Goal: Task Accomplishment & Management: Use online tool/utility

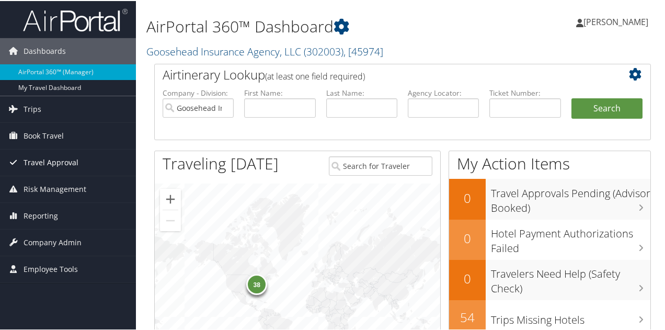
click at [57, 162] on span "Travel Approval" at bounding box center [51, 162] width 55 height 26
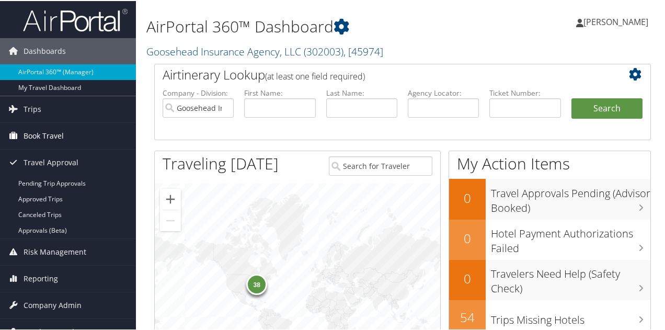
click at [37, 132] on span "Book Travel" at bounding box center [44, 135] width 40 height 26
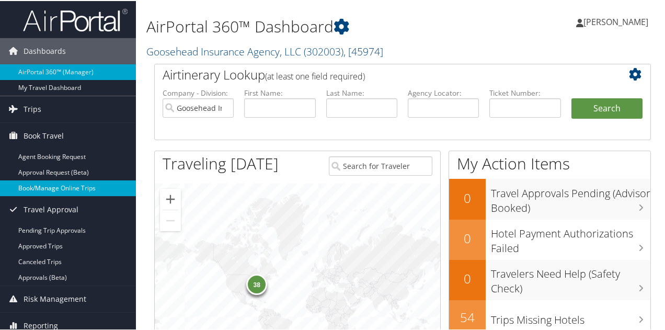
click at [47, 187] on link "Book/Manage Online Trips" at bounding box center [68, 187] width 136 height 16
